Goal: Transaction & Acquisition: Book appointment/travel/reservation

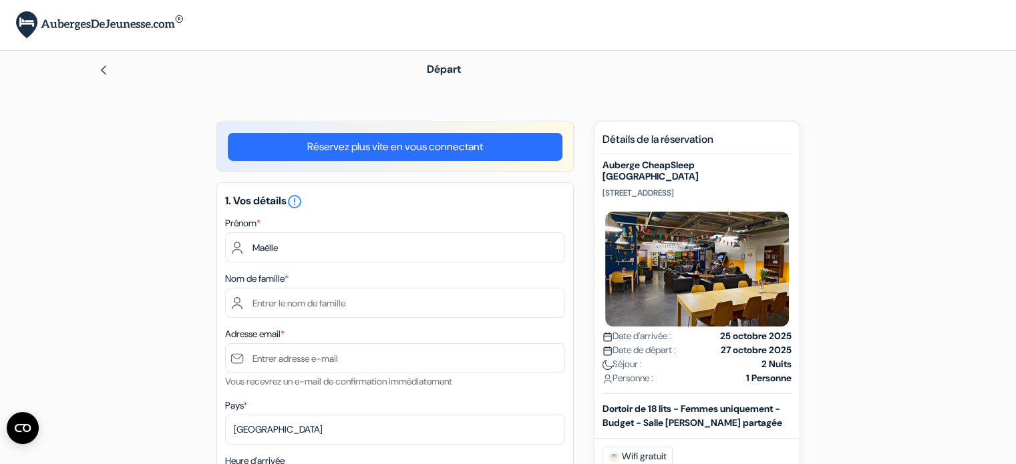
type input "Maëlle"
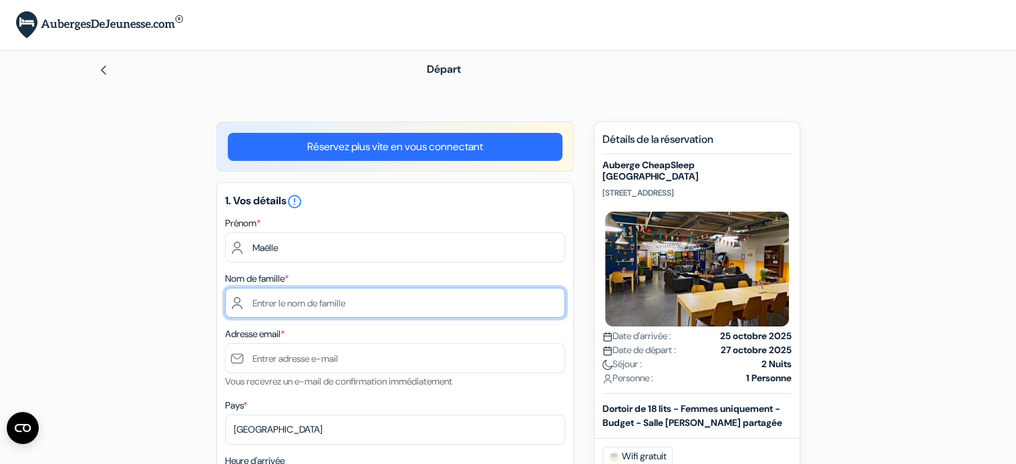
click at [270, 304] on input "text" at bounding box center [395, 303] width 340 height 30
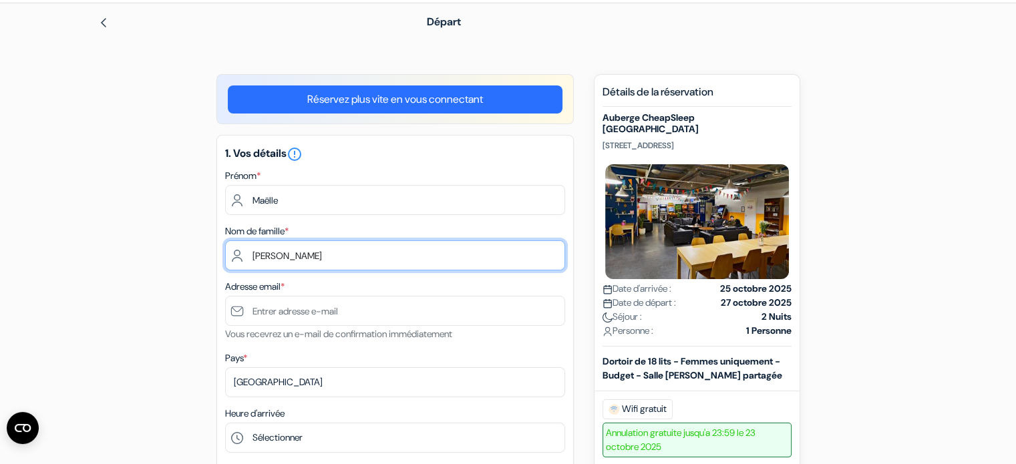
scroll to position [103, 0]
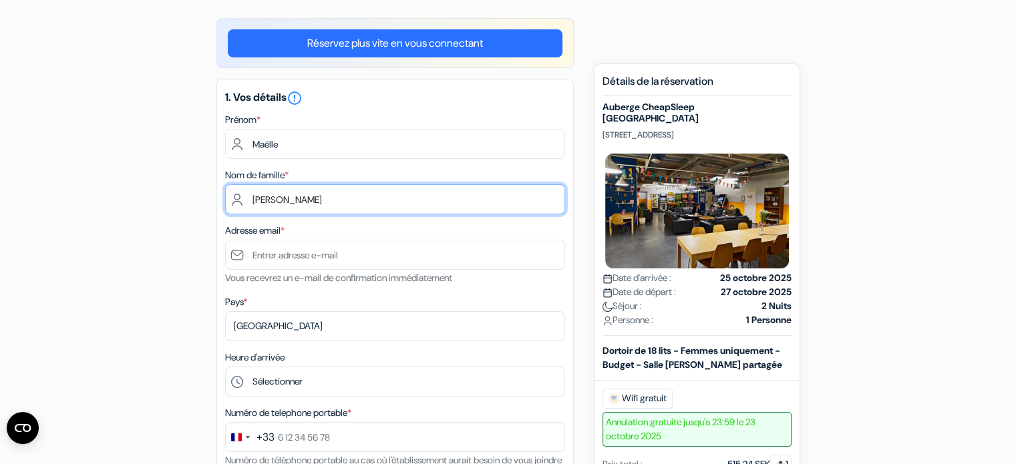
type input "[PERSON_NAME]"
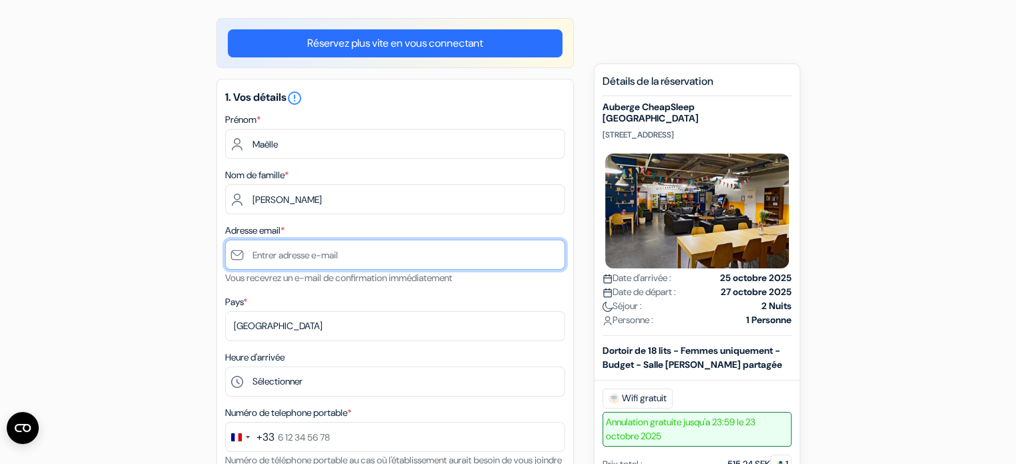
click at [258, 255] on input "text" at bounding box center [395, 255] width 340 height 30
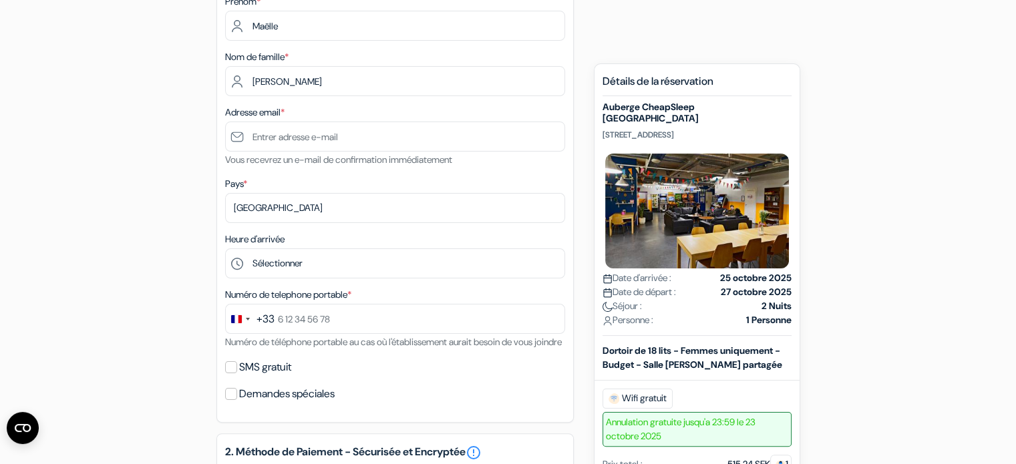
scroll to position [222, 0]
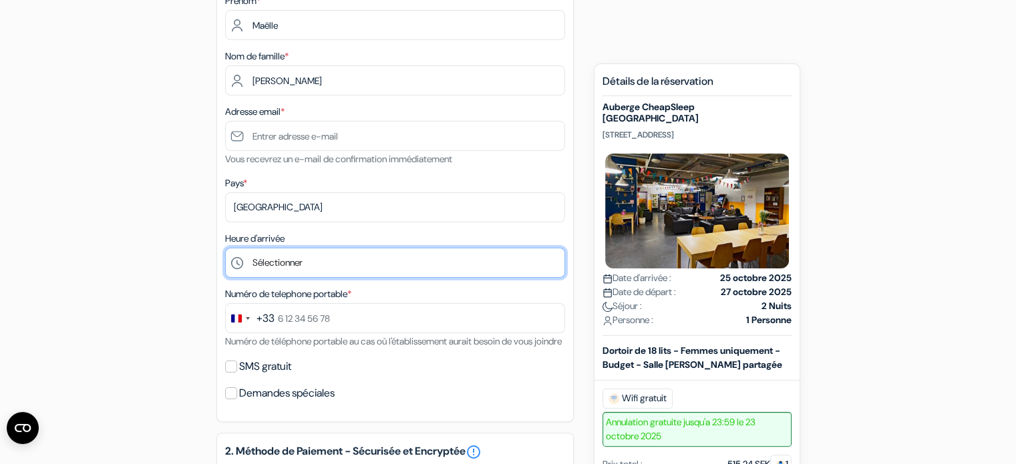
click at [268, 262] on select "Sélectionner 1:00 2:00 3:00 4:00 5:00 6:00 7:00 8:00 9:00 10:00 11:00 12:00 13:…" at bounding box center [395, 263] width 340 height 30
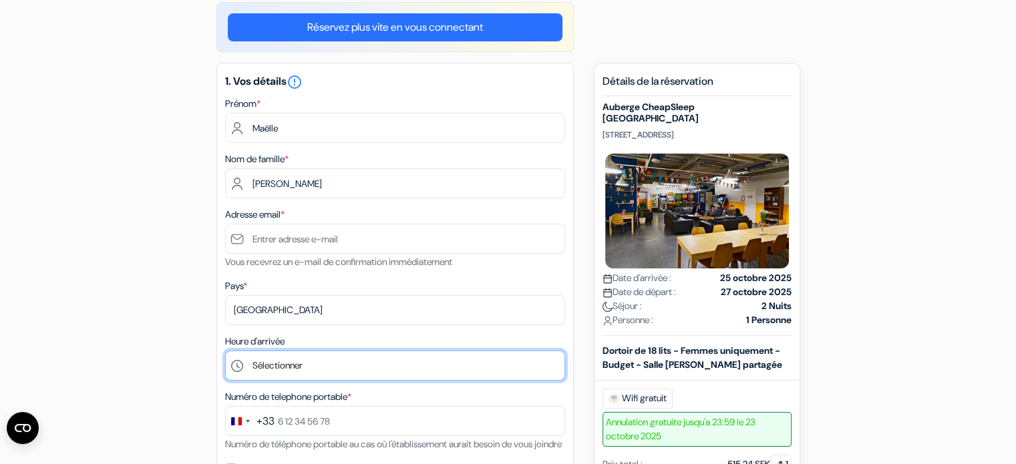
scroll to position [118, 0]
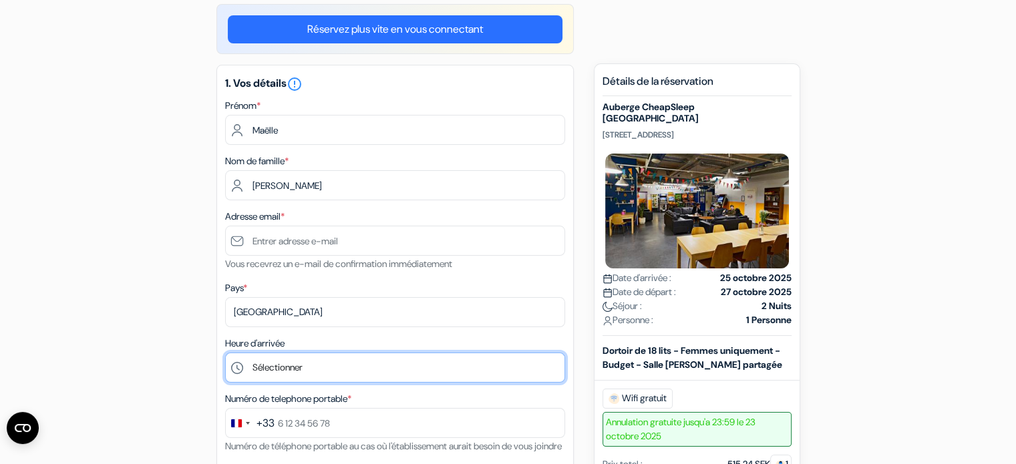
click at [258, 369] on select "Sélectionner 1:00 2:00 3:00 4:00 5:00 6:00 7:00 8:00 9:00 10:00 11:00 12:00 13:…" at bounding box center [395, 368] width 340 height 30
select select "18"
click at [225, 353] on select "Sélectionner 1:00 2:00 3:00 4:00 5:00 6:00 7:00 8:00 9:00 10:00 11:00 12:00 13:…" at bounding box center [395, 368] width 340 height 30
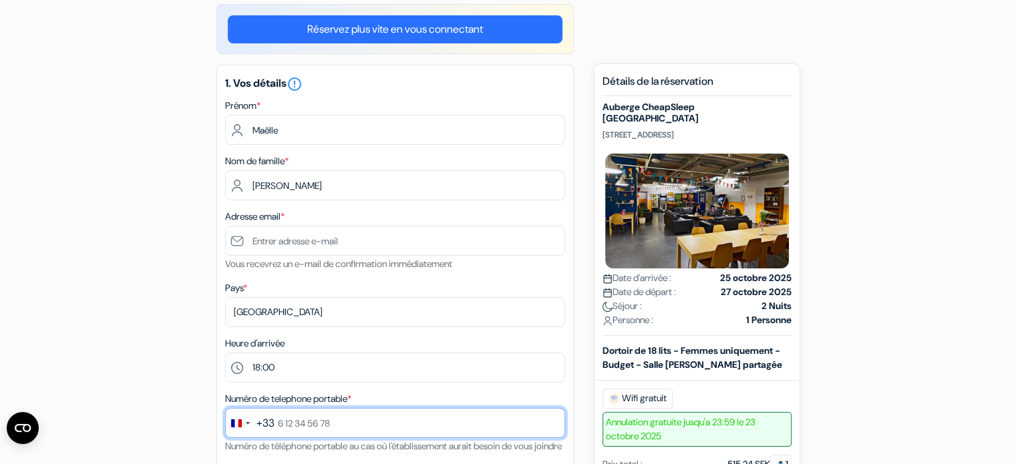
click at [288, 418] on input "text" at bounding box center [395, 423] width 340 height 30
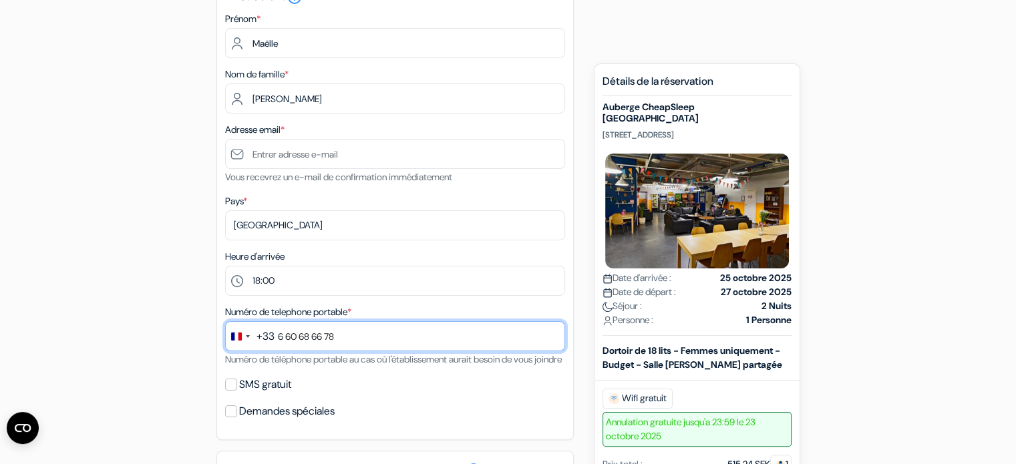
scroll to position [207, 0]
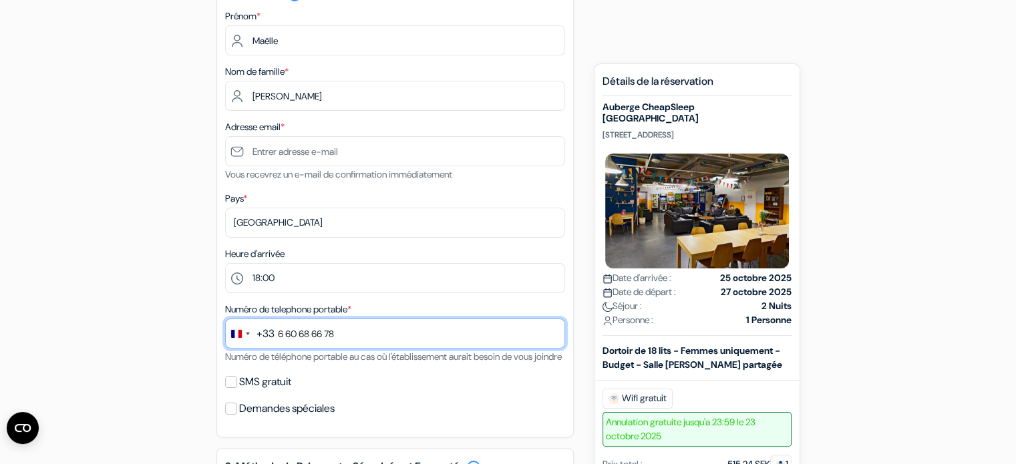
type input "6 60 68 66 78"
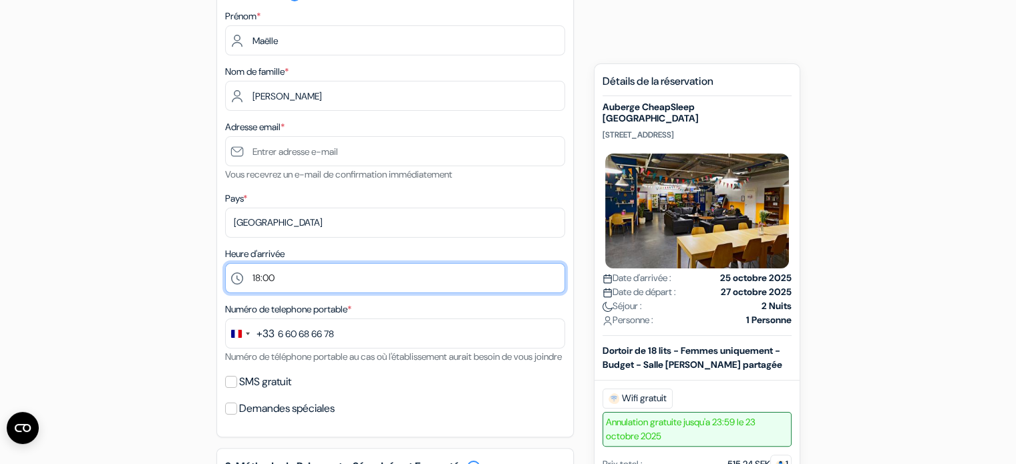
click at [397, 288] on select "Sélectionner 1:00 2:00 3:00 4:00 5:00 6:00 7:00 8:00 9:00 10:00 11:00 12:00 13:…" at bounding box center [395, 278] width 340 height 30
click at [225, 264] on select "Sélectionner 1:00 2:00 3:00 4:00 5:00 6:00 7:00 8:00 9:00 10:00 11:00 12:00 13:…" at bounding box center [395, 278] width 340 height 30
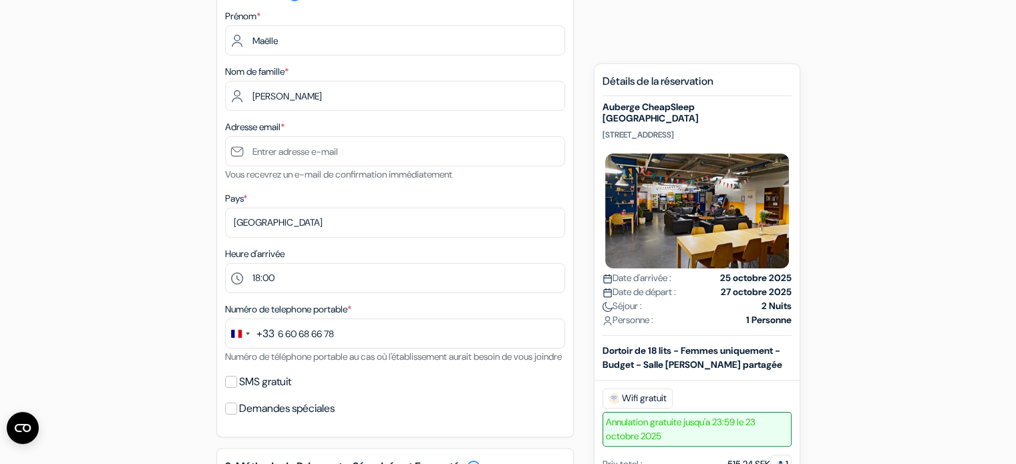
click at [60, 248] on form "Départ add_box Auberge CheapSleep Helsinki Sturenkatu 27B 4th floor, 00510 Hels…" at bounding box center [508, 375] width 1016 height 1062
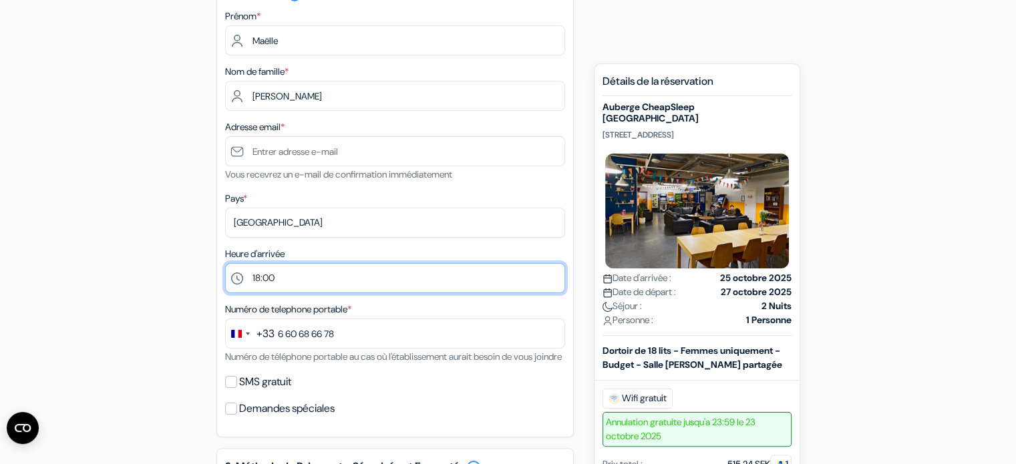
click at [495, 268] on select "Sélectionner 1:00 2:00 3:00 4:00 5:00 6:00 7:00 8:00 9:00 10:00 11:00 12:00 13:…" at bounding box center [395, 278] width 340 height 30
click at [553, 271] on select "Sélectionner 1:00 2:00 3:00 4:00 5:00 6:00 7:00 8:00 9:00 10:00 11:00 12:00 13:…" at bounding box center [395, 278] width 340 height 30
select select "19"
click at [225, 264] on select "Sélectionner 1:00 2:00 3:00 4:00 5:00 6:00 7:00 8:00 9:00 10:00 11:00 12:00 13:…" at bounding box center [395, 278] width 340 height 30
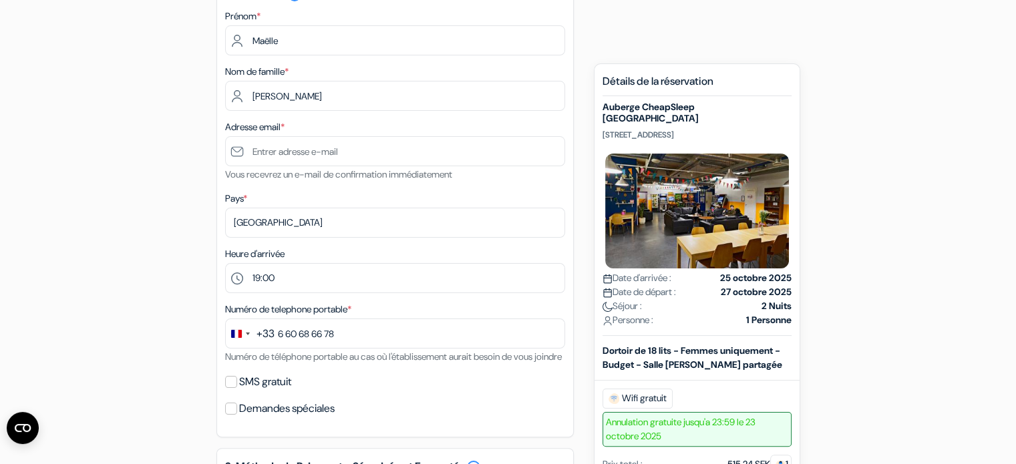
click at [99, 302] on div "add_box Auberge CheapSleep Helsinki Sturenkatu 27B 4th floor, 00510 Helsinki, H…" at bounding box center [507, 427] width 881 height 1024
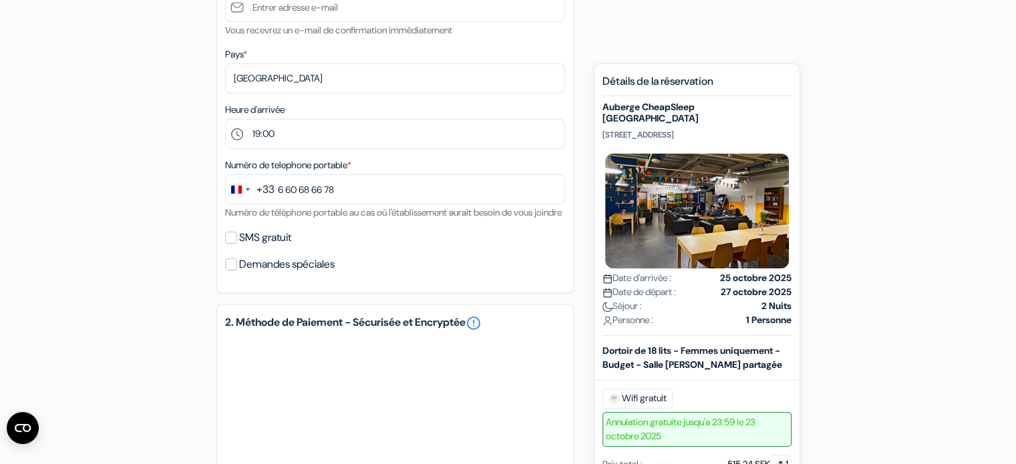
scroll to position [411, 0]
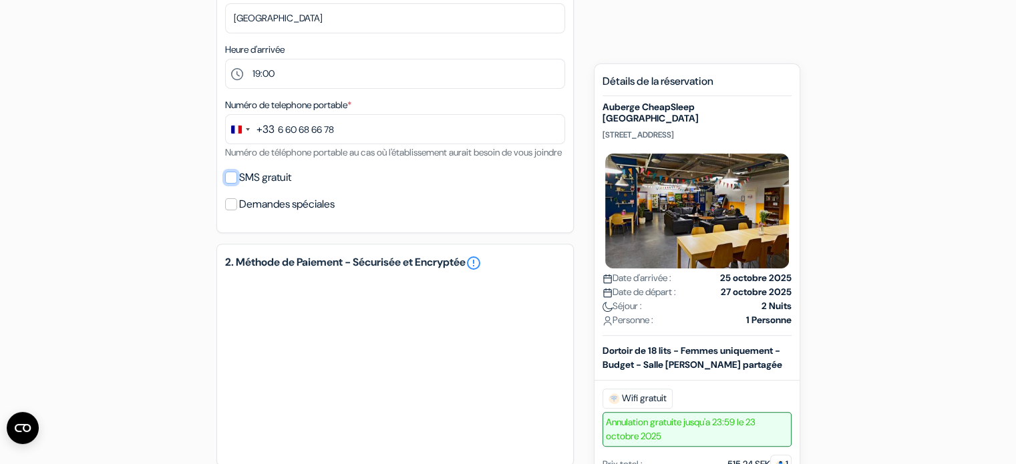
click at [228, 184] on input "SMS gratuit" at bounding box center [231, 178] width 12 height 12
checkbox input "true"
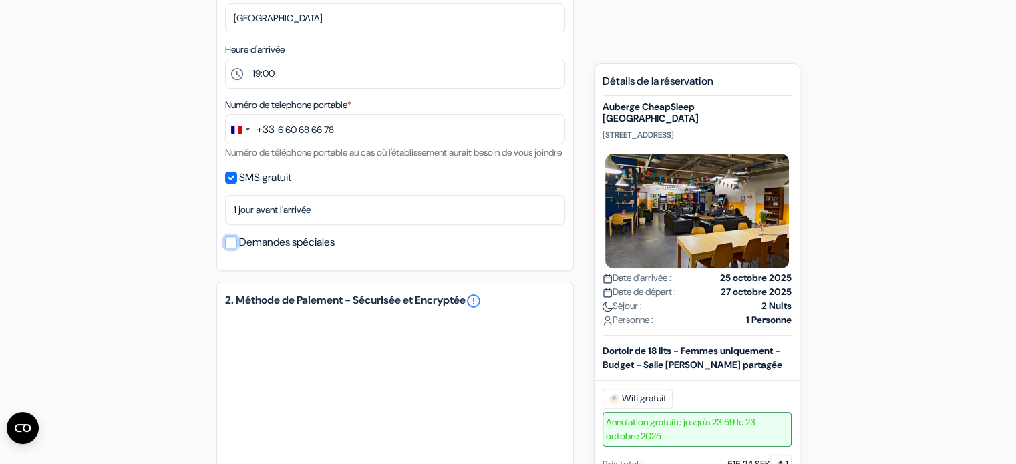
click at [225, 248] on input "Demandes spéciales" at bounding box center [231, 242] width 12 height 12
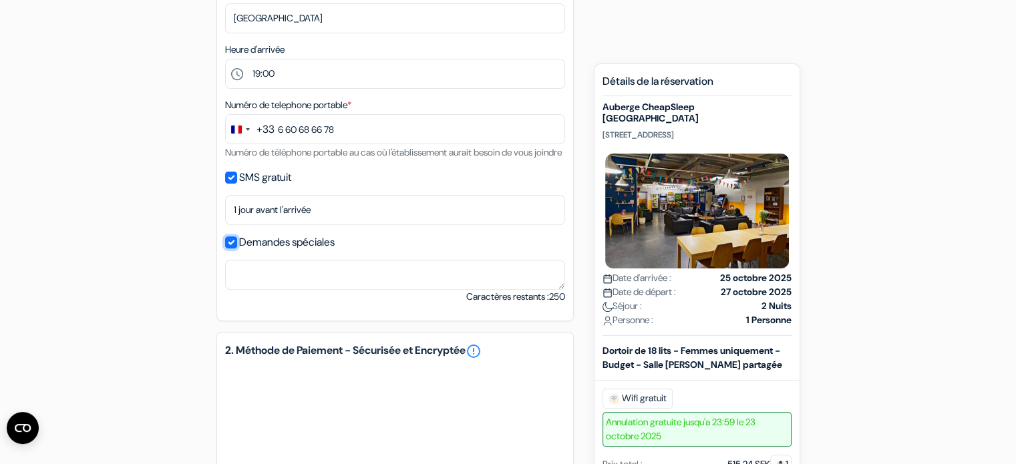
click at [225, 248] on input "Demandes spéciales" at bounding box center [231, 242] width 12 height 12
checkbox input "false"
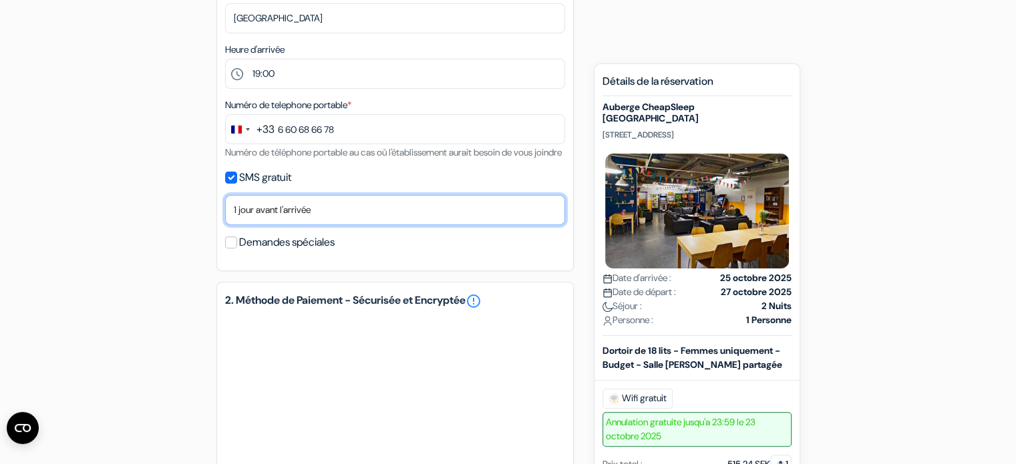
click at [268, 225] on select "Non merci Maintenant Le jour de votre arrivée 1 jour avant l'arrivée 2 jours av…" at bounding box center [395, 210] width 340 height 30
click at [225, 212] on select "Non merci Maintenant Le jour de votre arrivée 1 jour avant l'arrivée 2 jours av…" at bounding box center [395, 210] width 340 height 30
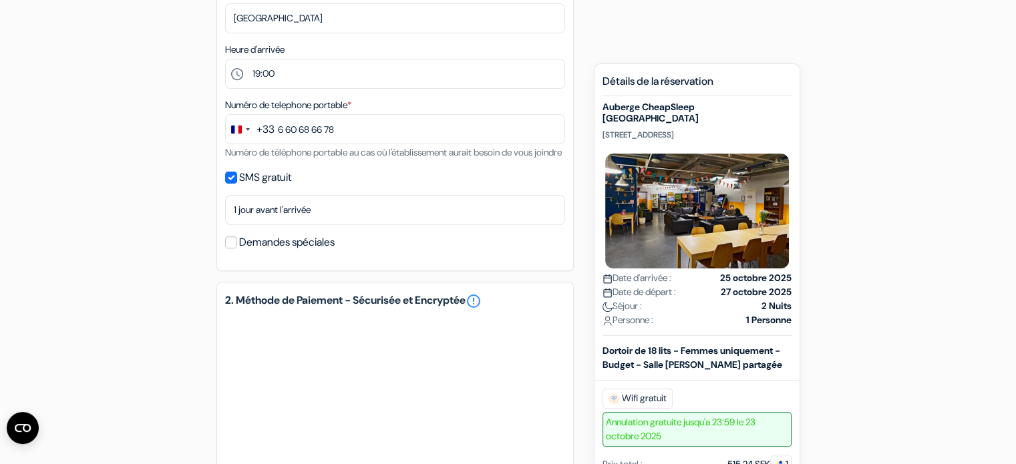
click at [168, 266] on div "add_box Auberge CheapSleep Helsinki Sturenkatu 27B 4th floor, 00510 Helsinki, H…" at bounding box center [507, 216] width 881 height 1012
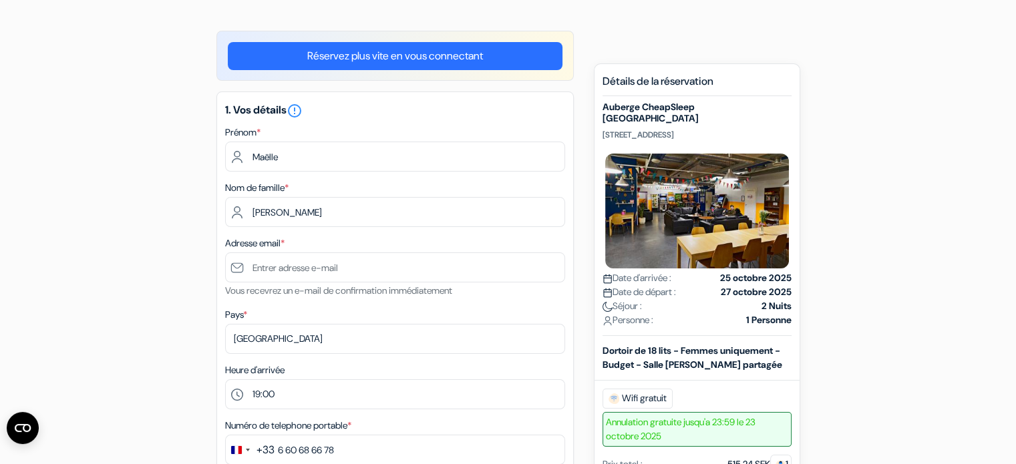
scroll to position [91, 0]
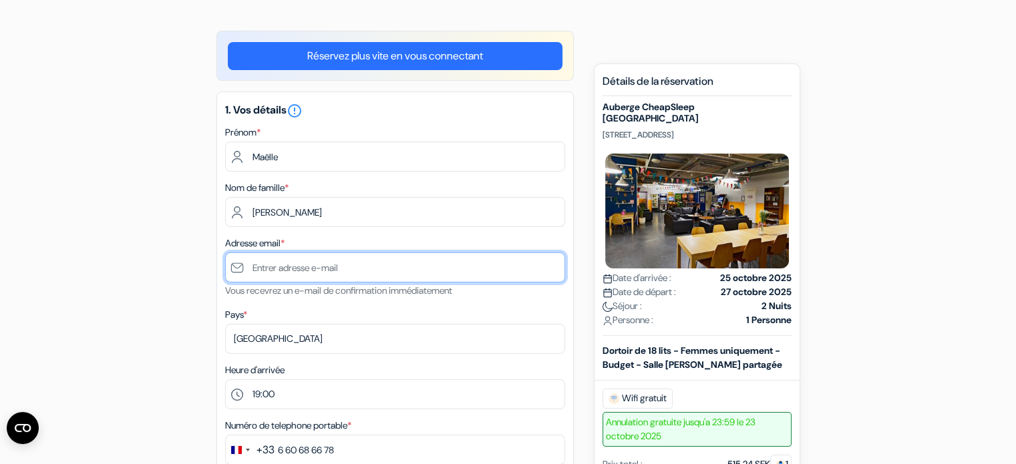
click at [261, 262] on input "text" at bounding box center [395, 267] width 340 height 30
type input "[EMAIL_ADDRESS][DOMAIN_NAME]"
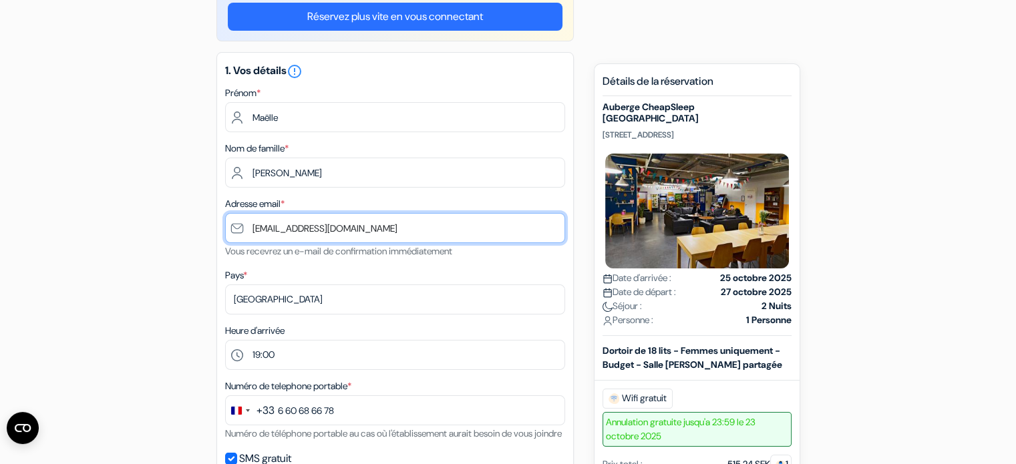
scroll to position [190, 0]
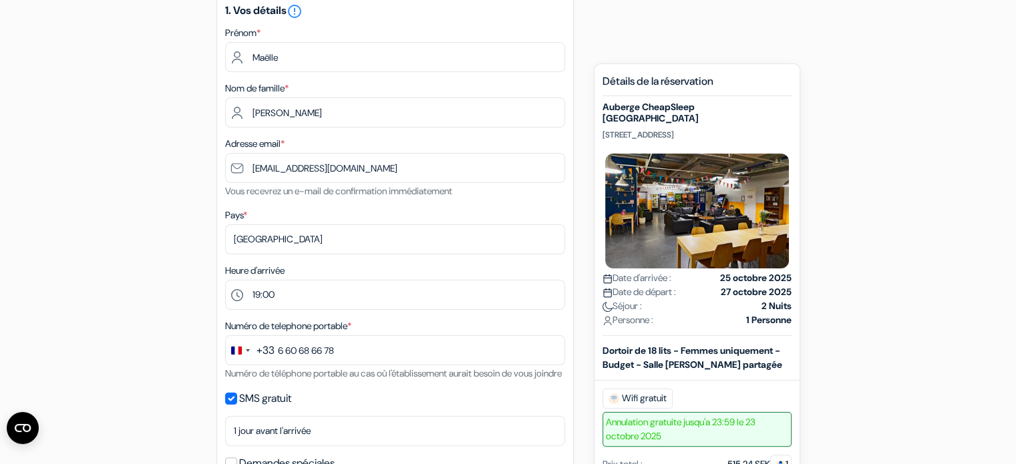
click at [143, 248] on div "add_box Auberge CheapSleep Helsinki Sturenkatu 27B 4th floor, 00510 Helsinki, H…" at bounding box center [507, 437] width 881 height 1012
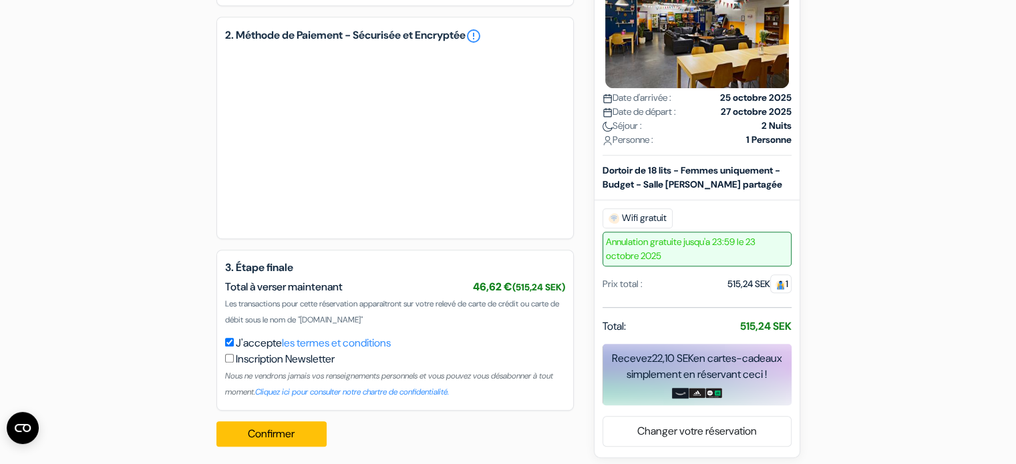
scroll to position [700, 0]
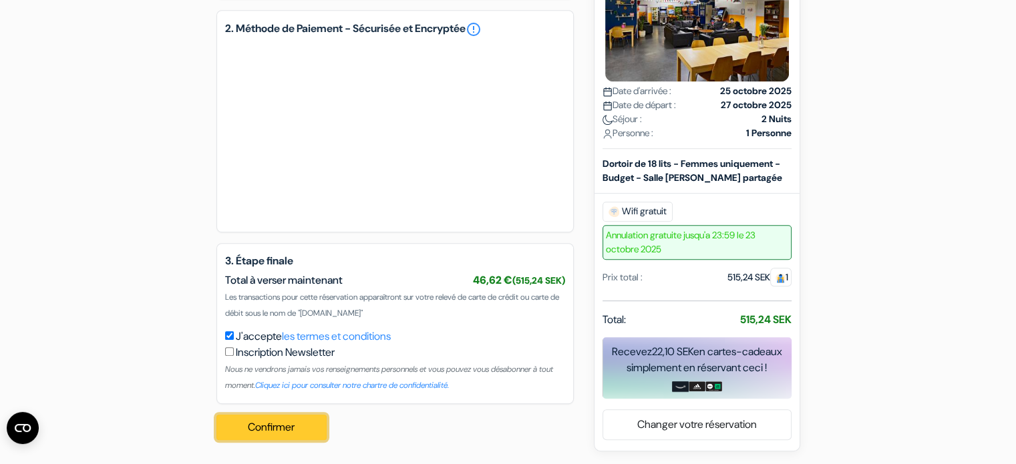
click at [248, 428] on button "Confirmer Loading..." at bounding box center [271, 427] width 111 height 25
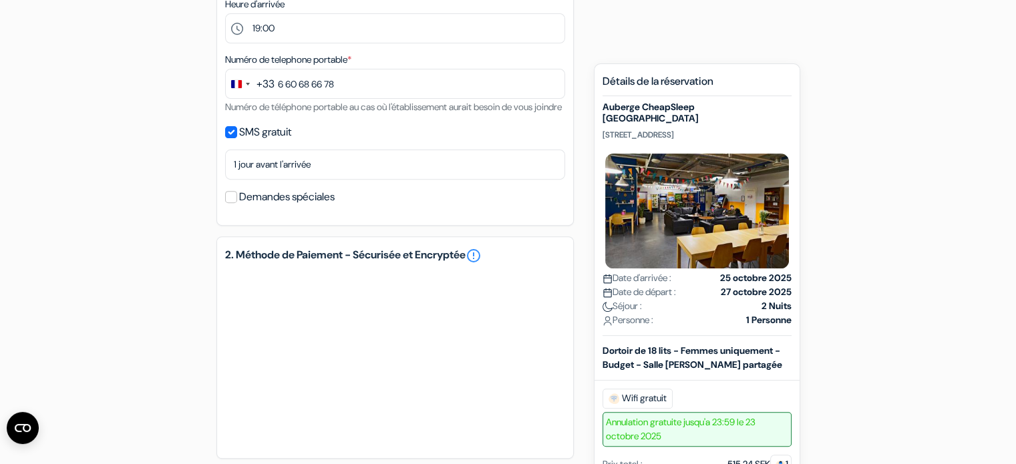
scroll to position [737, 0]
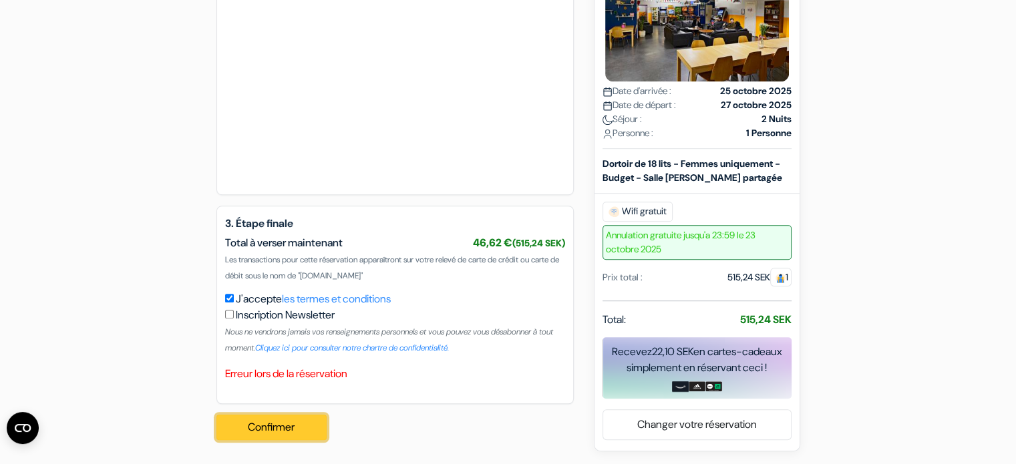
click at [254, 422] on button "Confirmer Loading..." at bounding box center [271, 427] width 111 height 25
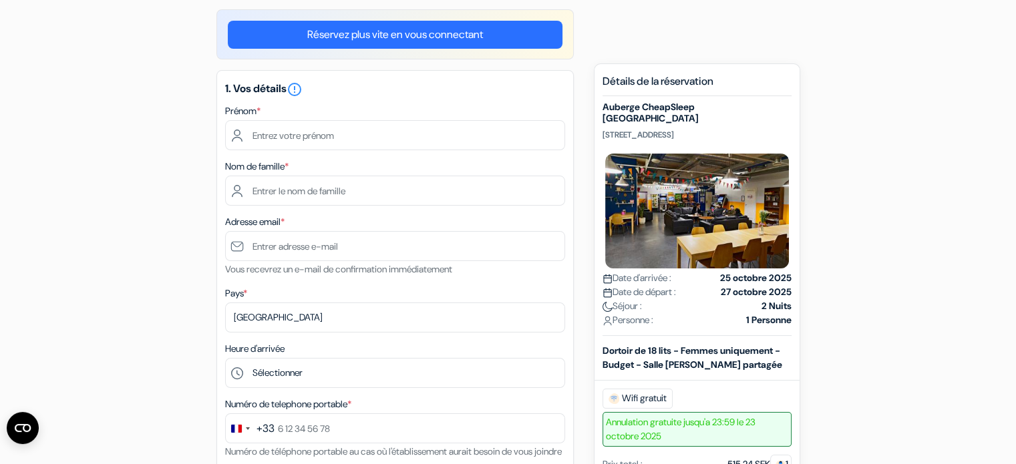
scroll to position [101, 0]
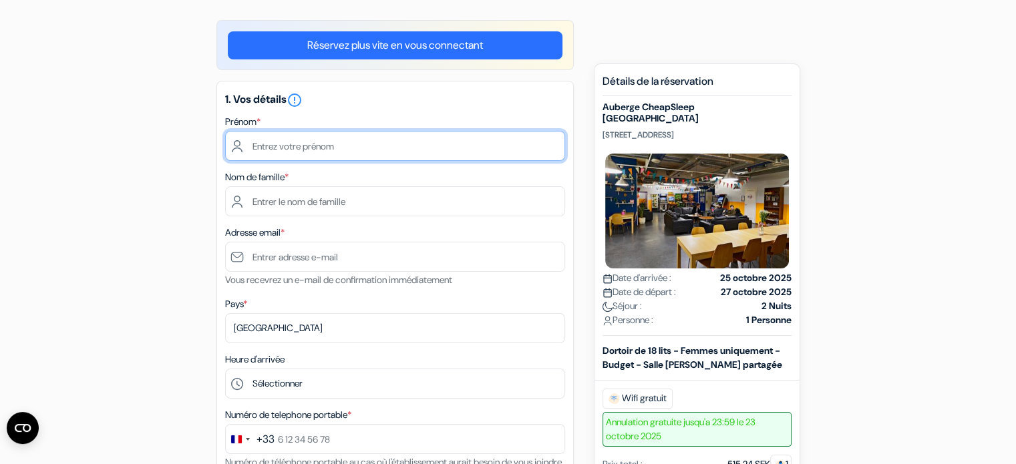
click at [266, 146] on input "text" at bounding box center [395, 146] width 340 height 30
type input "Maëlle"
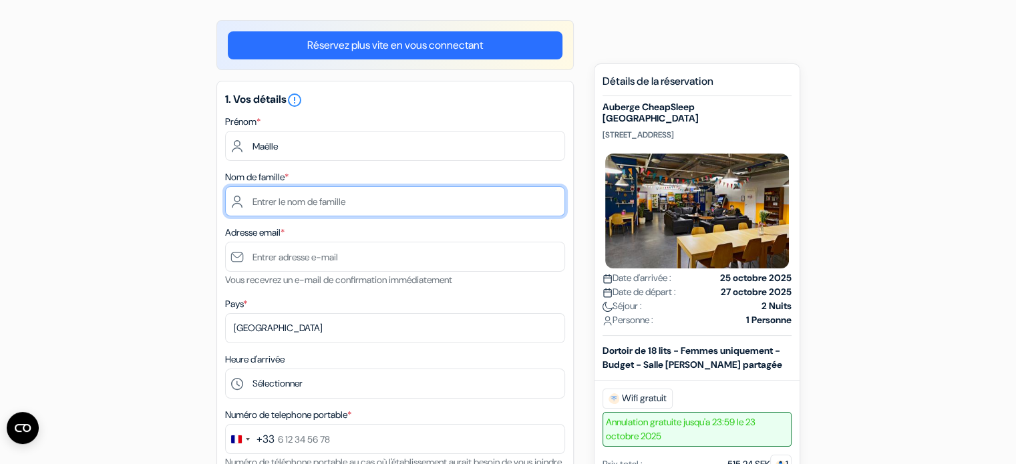
type input "[PERSON_NAME]"
type input "[EMAIL_ADDRESS][DOMAIN_NAME]"
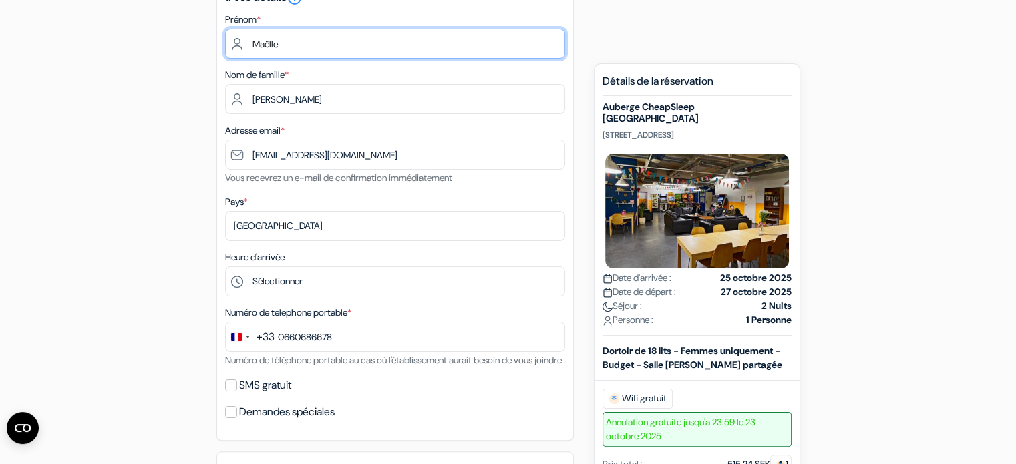
scroll to position [210, 0]
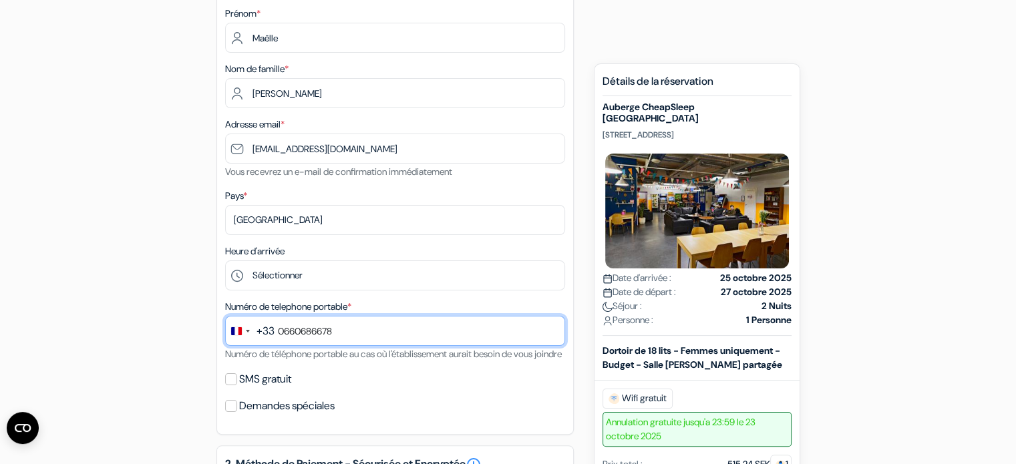
click at [283, 329] on input "0660686678" at bounding box center [395, 331] width 340 height 30
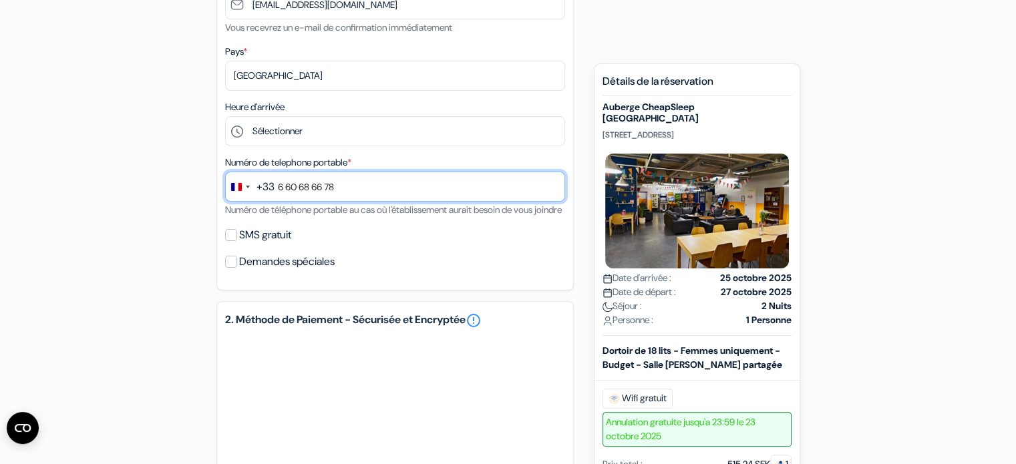
scroll to position [356, 0]
type input "6 60 68 66 78"
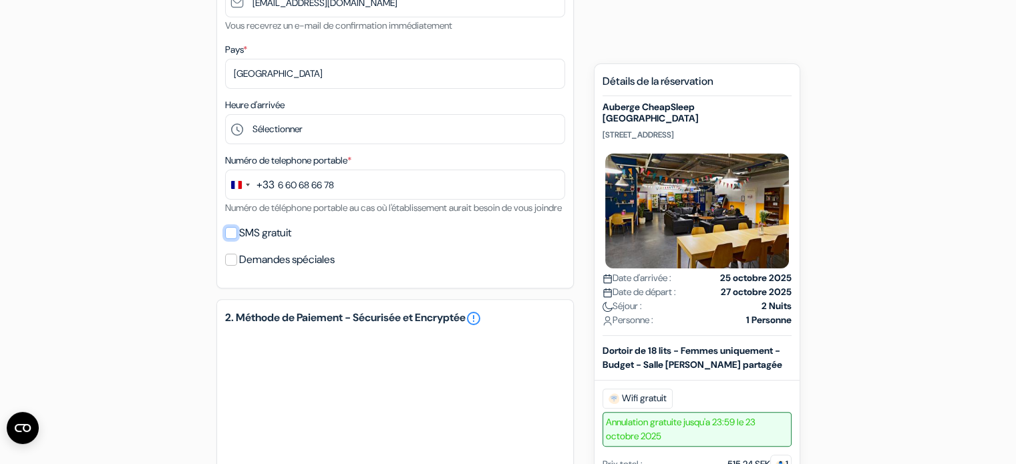
click at [232, 239] on input "SMS gratuit" at bounding box center [231, 233] width 12 height 12
checkbox input "true"
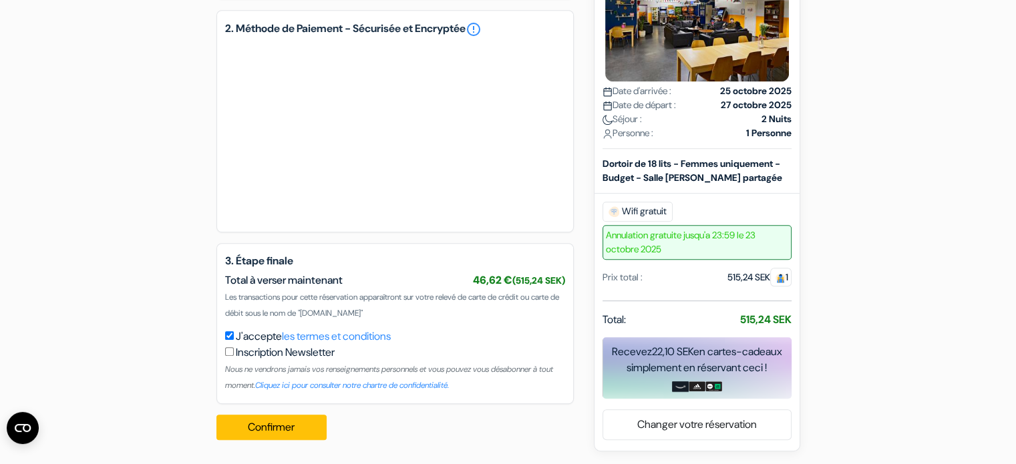
scroll to position [698, 0]
click at [238, 430] on button "Confirmer Loading..." at bounding box center [271, 427] width 111 height 25
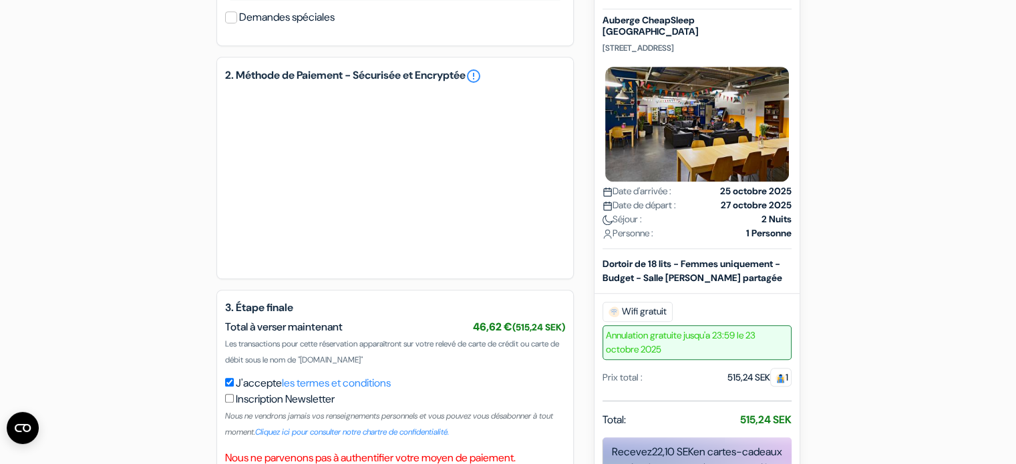
scroll to position [637, 0]
click at [481, 83] on link "error_outline" at bounding box center [473, 75] width 16 height 16
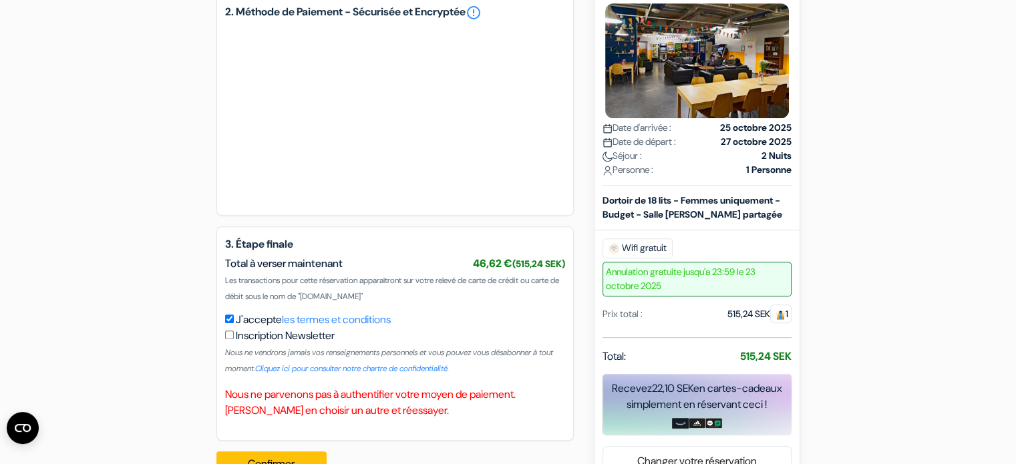
scroll to position [753, 0]
